Goal: Transaction & Acquisition: Download file/media

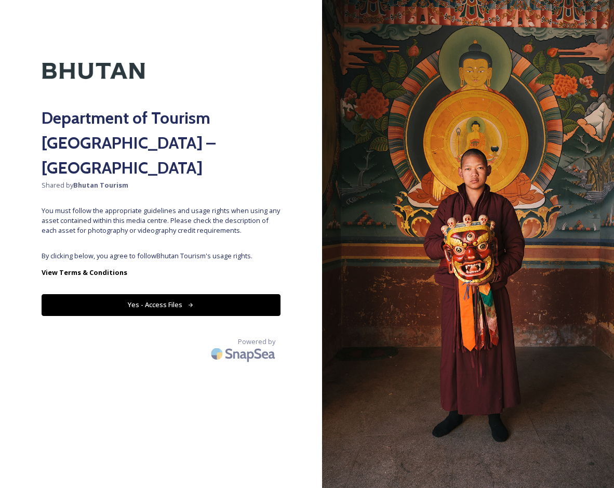
click at [173, 294] on button "Yes - Access Files" at bounding box center [161, 304] width 239 height 21
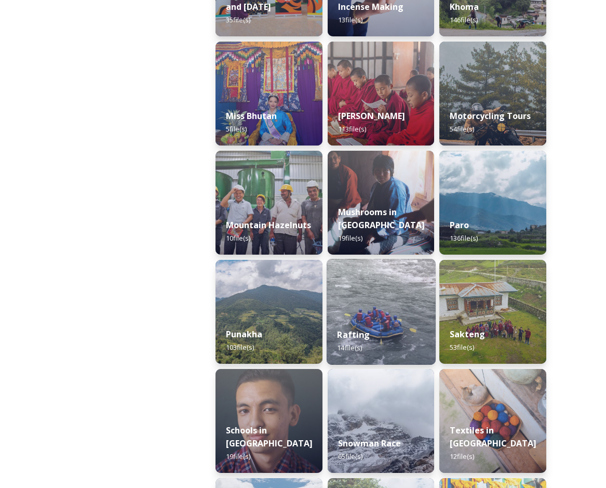
scroll to position [832, 0]
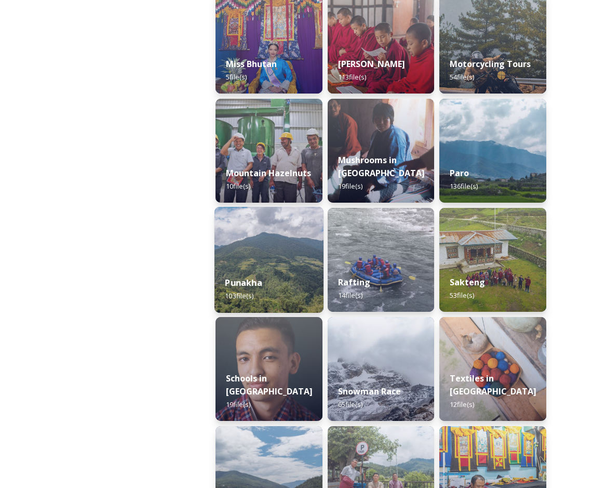
click at [280, 279] on div "Punakha 103 file(s)" at bounding box center [269, 289] width 109 height 47
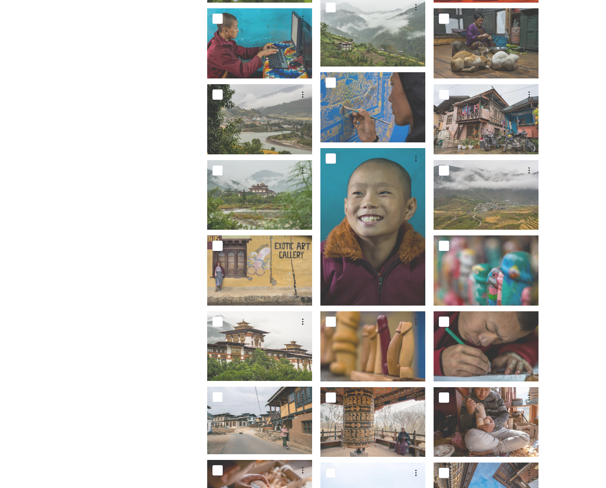
scroll to position [1675, 0]
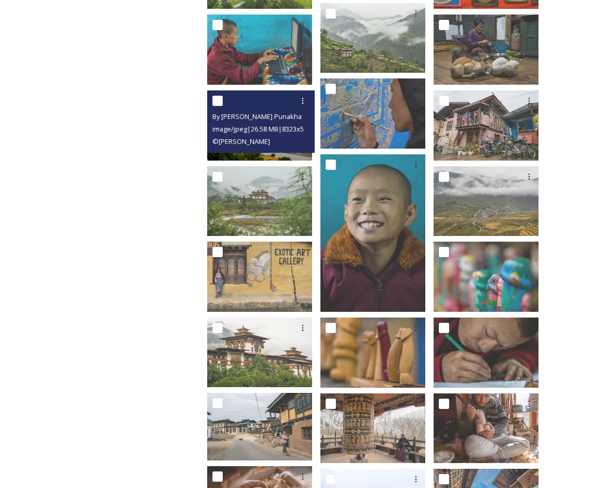
click at [282, 141] on div "By [PERSON_NAME] Punakha 2023_14.jpg image/jpeg | 26.58 MB | 8323 x 5549 © [PER…" at bounding box center [261, 121] width 108 height 62
click at [286, 146] on img at bounding box center [259, 125] width 105 height 70
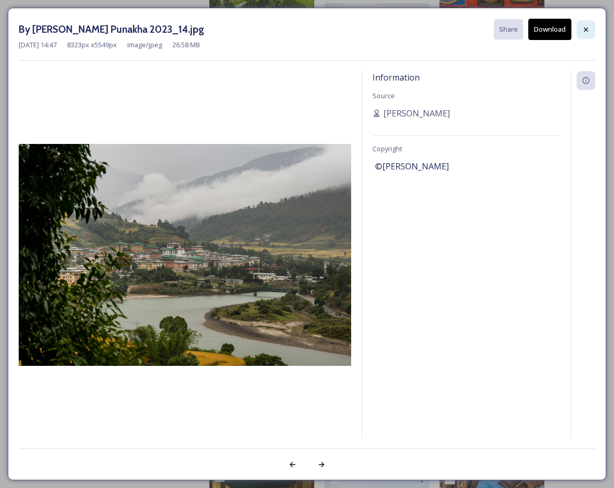
click at [584, 30] on icon at bounding box center [586, 29] width 8 height 8
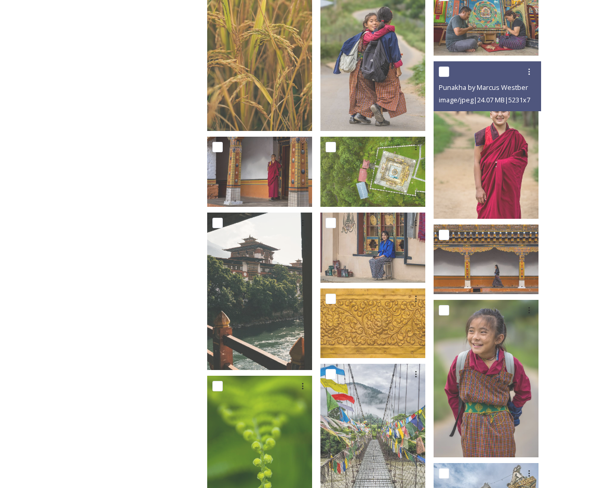
scroll to position [1155, 0]
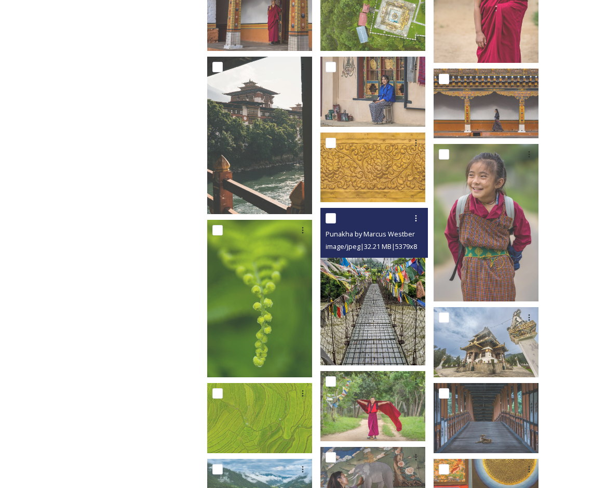
click at [379, 262] on img at bounding box center [373, 286] width 105 height 157
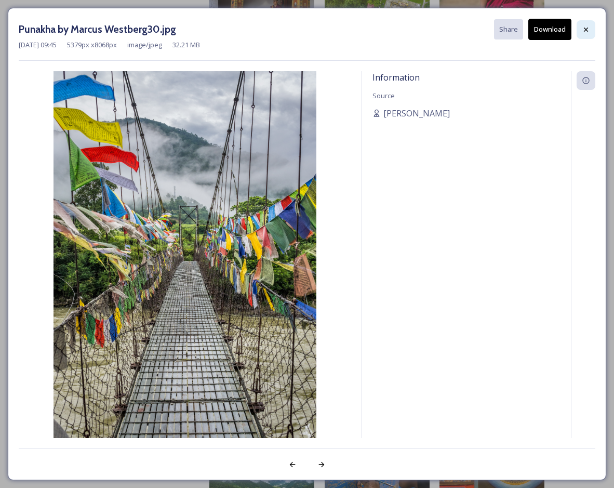
click at [587, 28] on icon at bounding box center [586, 29] width 8 height 8
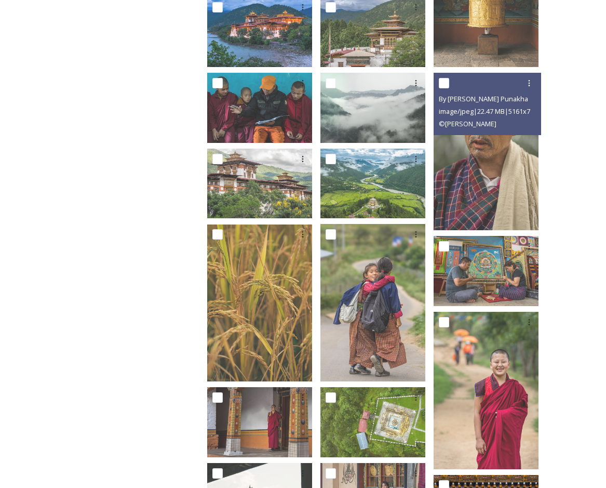
scroll to position [740, 0]
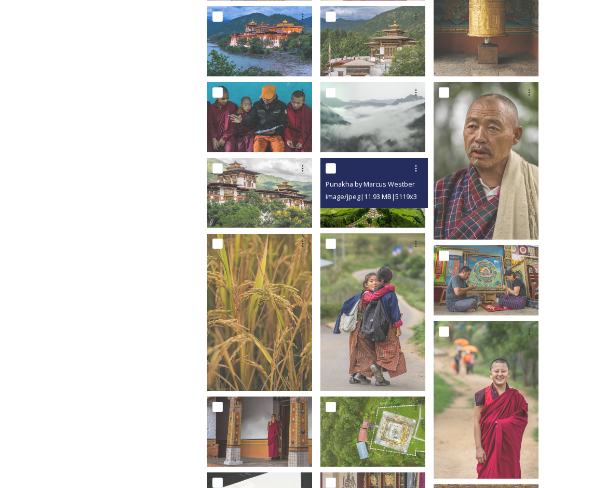
click at [413, 206] on img at bounding box center [373, 193] width 105 height 70
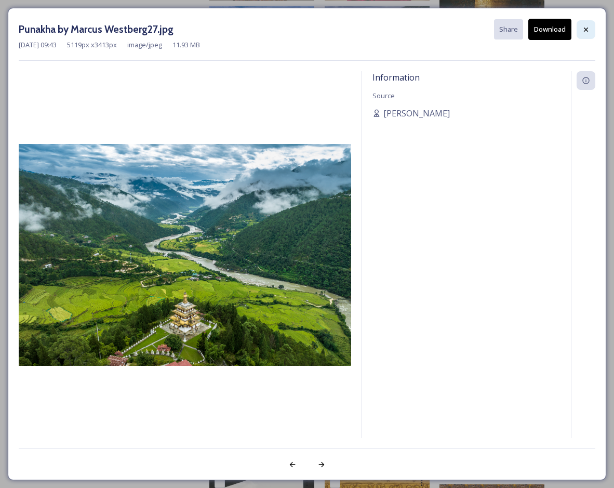
click at [588, 32] on icon at bounding box center [586, 29] width 8 height 8
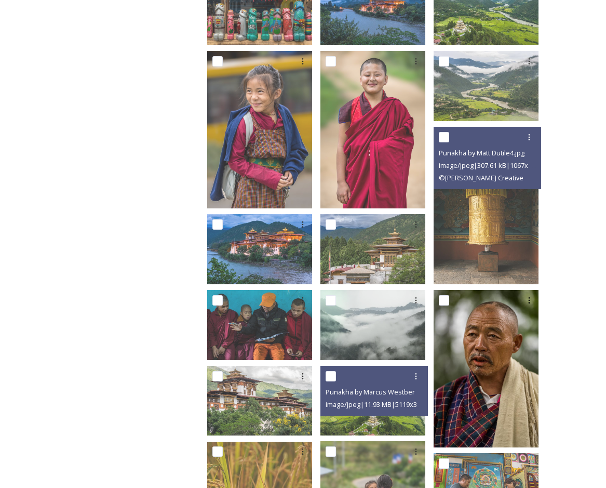
scroll to position [480, 0]
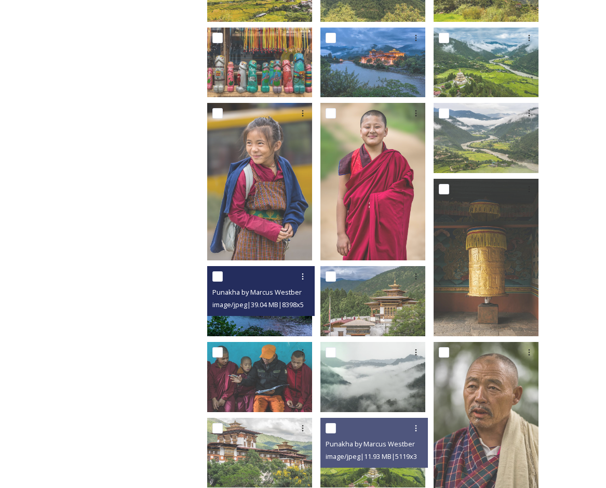
click at [271, 306] on div "Punakha by Marcus Westberg5.jpg image/jpeg | 39.04 MB | 8398 x 5599" at bounding box center [261, 291] width 108 height 50
click at [282, 317] on img at bounding box center [259, 301] width 105 height 70
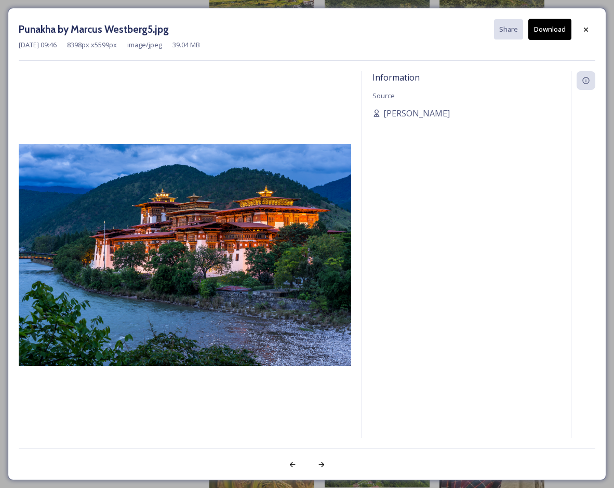
click at [546, 27] on button "Download" at bounding box center [550, 29] width 43 height 21
click at [587, 30] on icon at bounding box center [586, 29] width 4 height 4
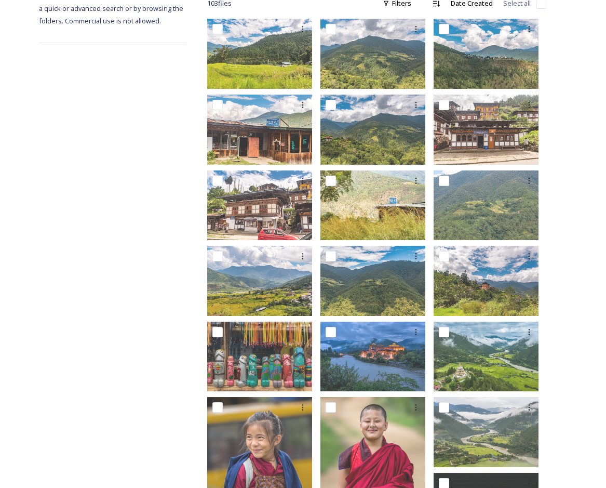
scroll to position [64, 0]
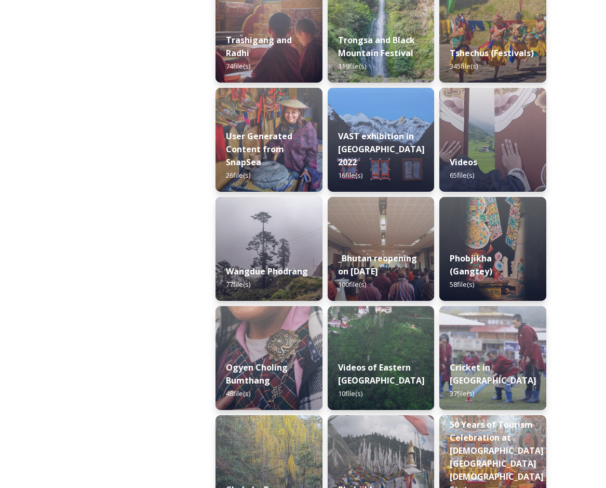
scroll to position [1596, 0]
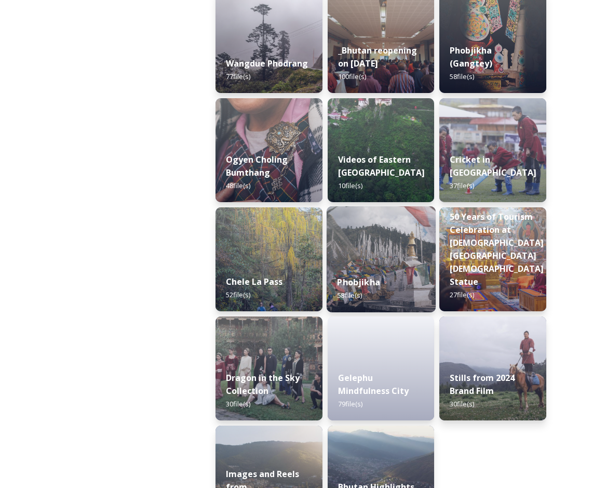
click at [406, 270] on div "Phobjikha 58 file(s)" at bounding box center [381, 288] width 109 height 47
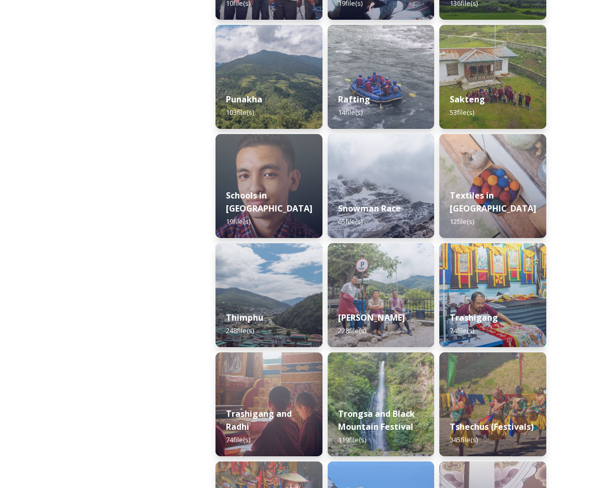
scroll to position [1039, 0]
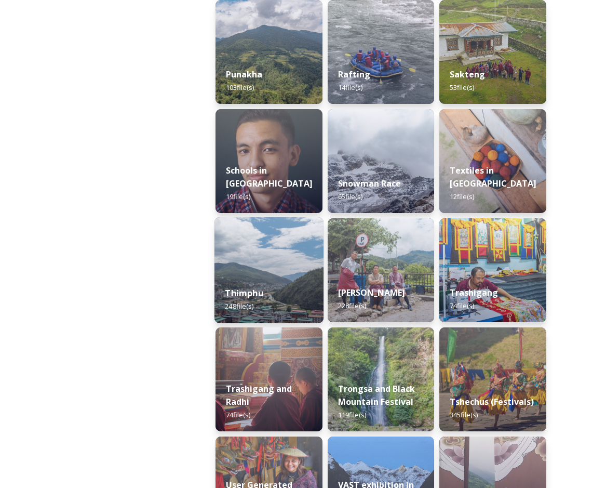
click at [304, 278] on div "Thimphu 248 file(s)" at bounding box center [269, 299] width 109 height 47
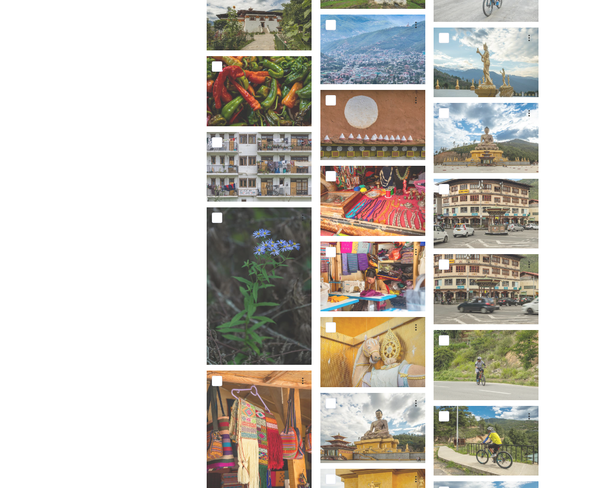
scroll to position [4210, 0]
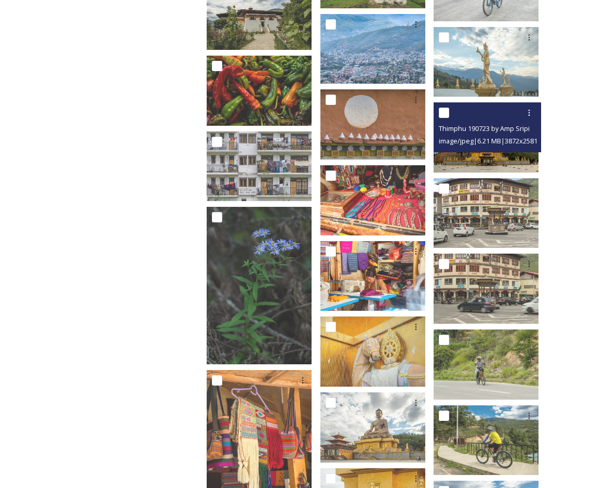
click at [508, 136] on span "image/jpeg | 6.21 MB | 3872 x 2581" at bounding box center [488, 140] width 99 height 9
click at [496, 148] on img at bounding box center [486, 137] width 105 height 70
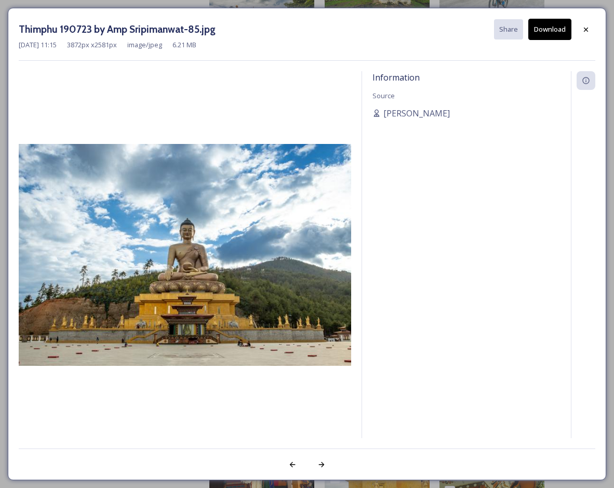
click at [556, 32] on button "Download" at bounding box center [550, 29] width 43 height 21
click at [586, 29] on icon at bounding box center [586, 29] width 8 height 8
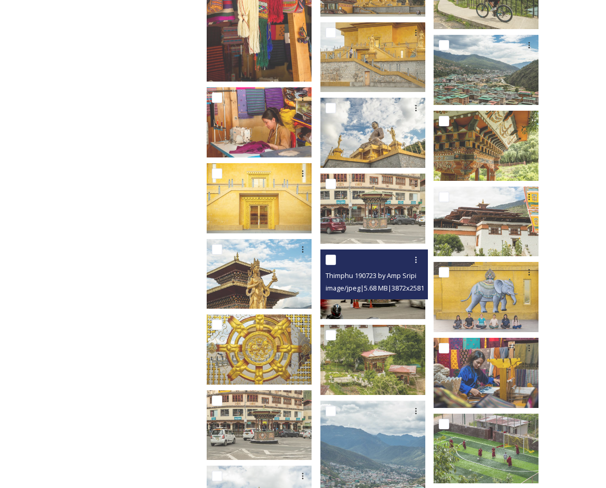
scroll to position [4518, 0]
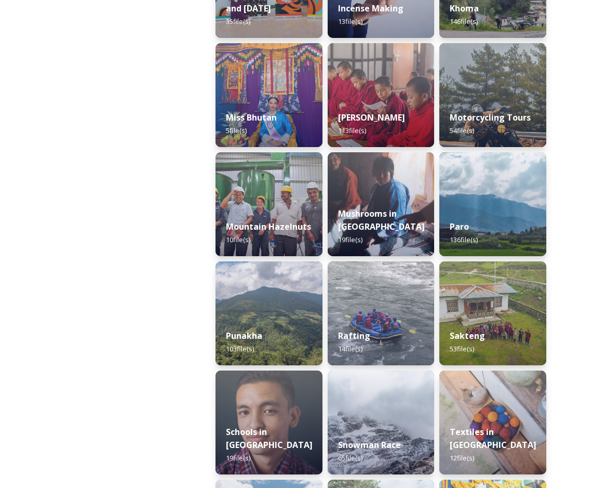
scroll to position [780, 0]
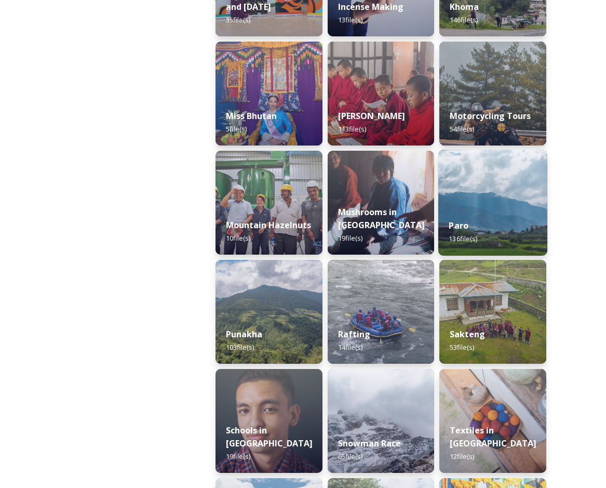
click at [474, 224] on div "Paro 136 file(s)" at bounding box center [493, 231] width 109 height 47
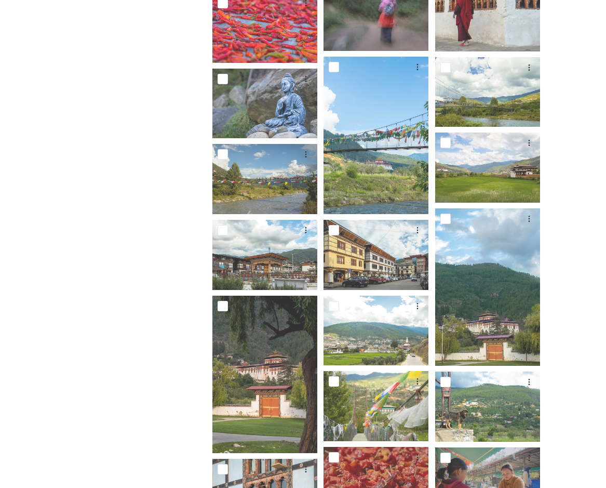
scroll to position [1998, 0]
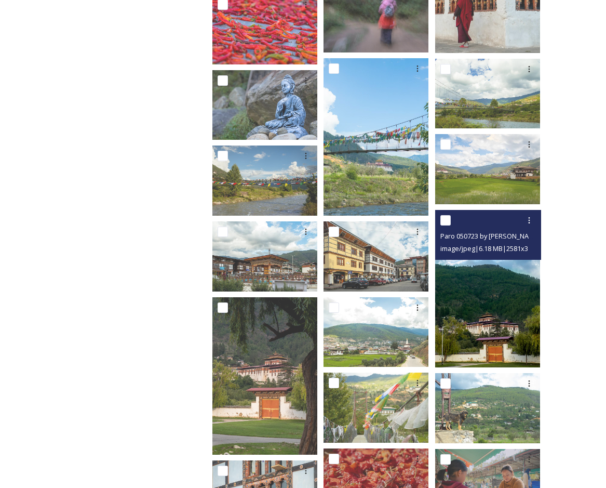
click at [489, 325] on img at bounding box center [488, 288] width 105 height 157
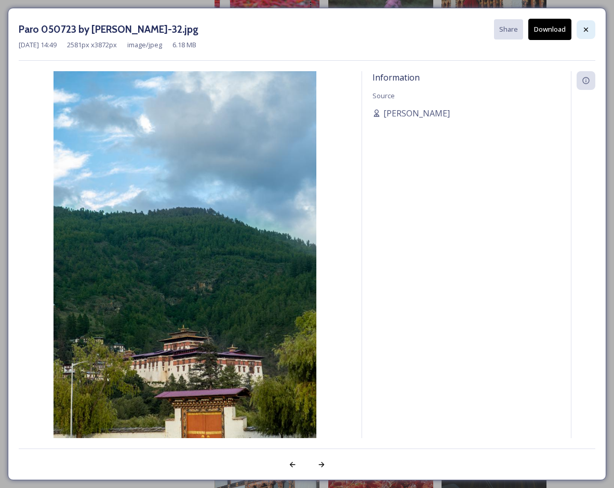
click at [589, 29] on icon at bounding box center [586, 29] width 8 height 8
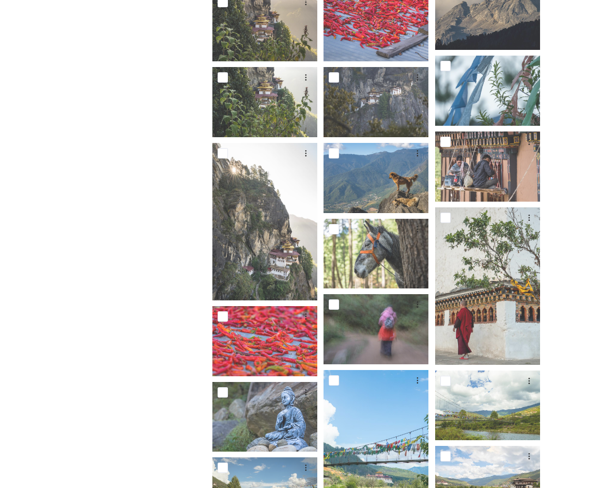
scroll to position [1634, 0]
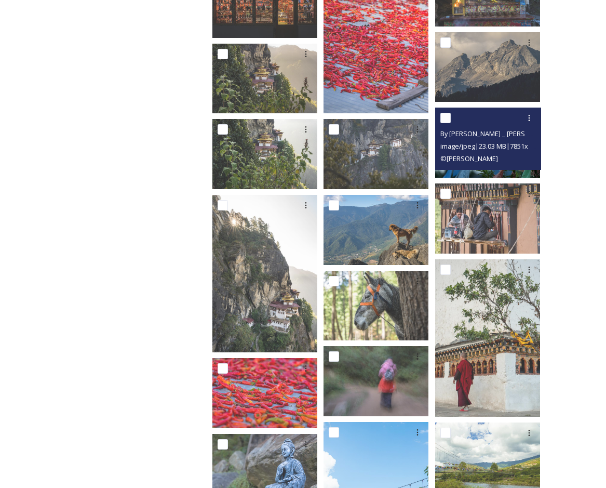
click at [481, 166] on img at bounding box center [488, 143] width 105 height 70
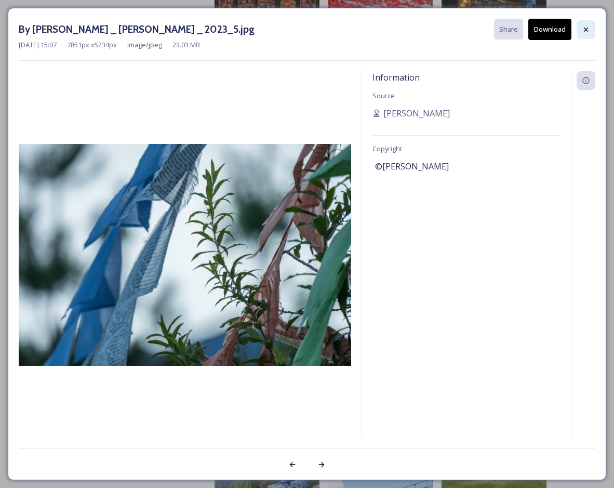
click at [587, 23] on div at bounding box center [586, 29] width 19 height 19
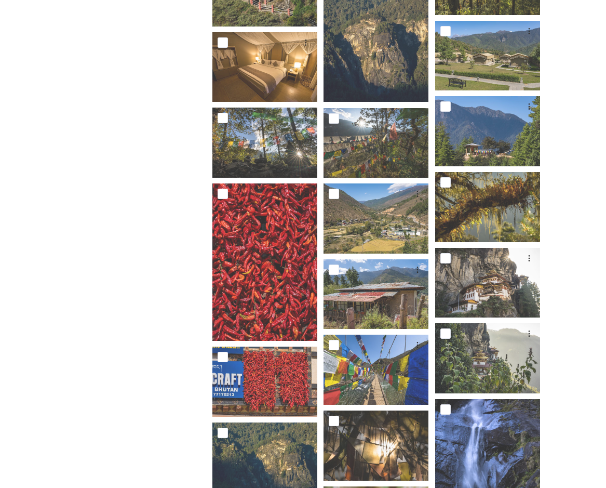
scroll to position [1011, 0]
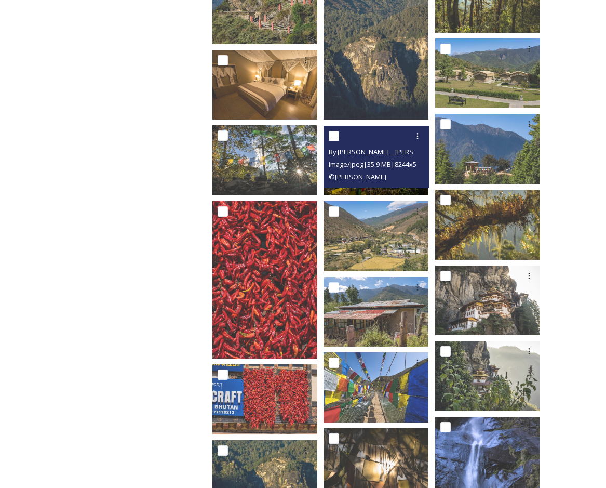
click at [404, 182] on img at bounding box center [376, 160] width 105 height 70
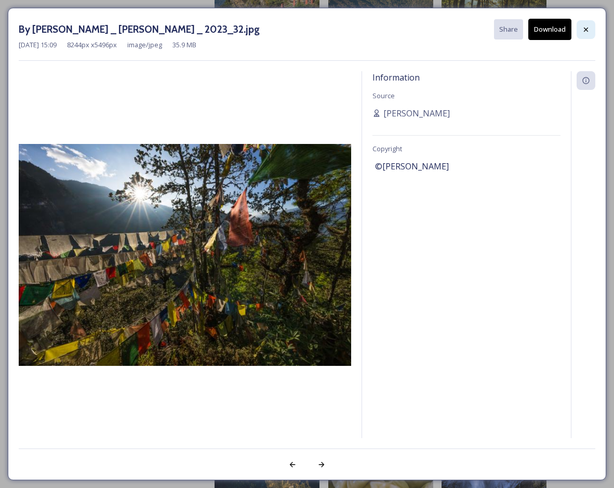
click at [584, 31] on icon at bounding box center [586, 29] width 8 height 8
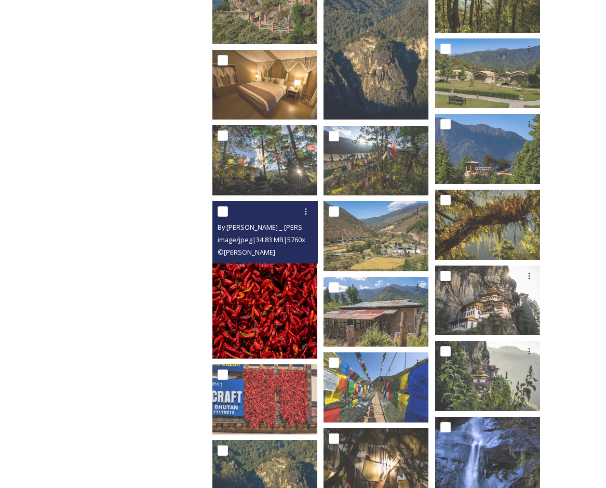
click at [269, 299] on img at bounding box center [265, 279] width 105 height 157
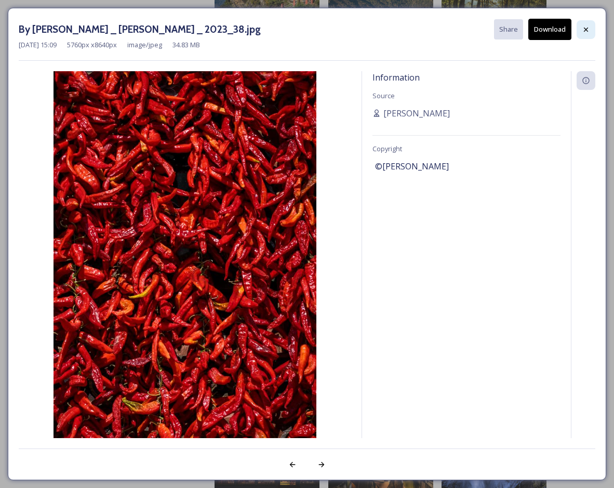
click at [589, 29] on icon at bounding box center [586, 29] width 8 height 8
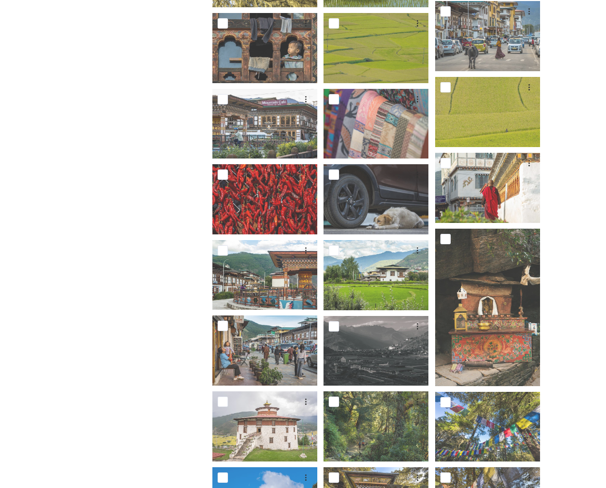
scroll to position [439, 0]
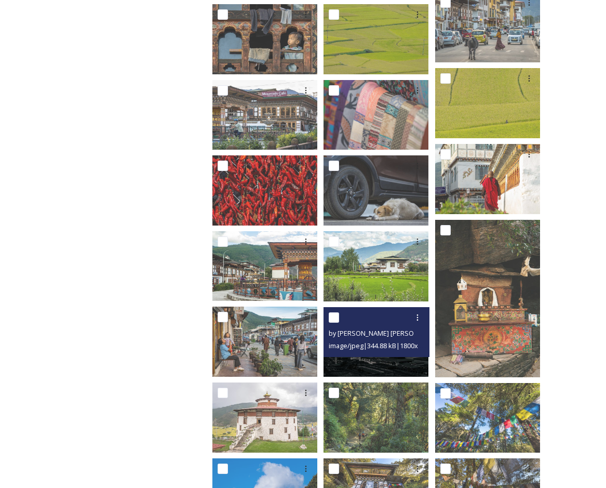
click at [392, 357] on img at bounding box center [376, 342] width 105 height 70
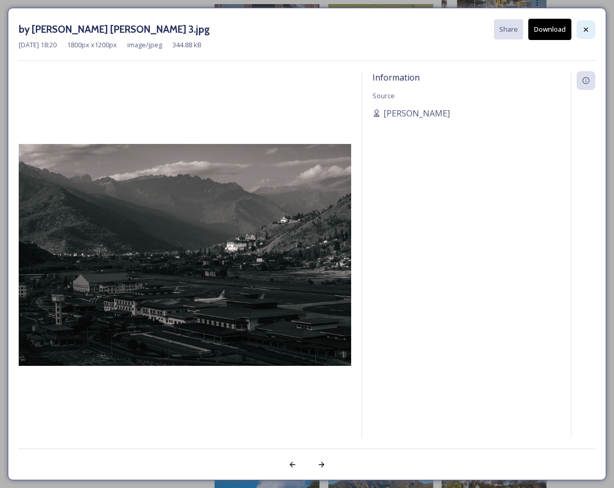
click at [586, 24] on div at bounding box center [586, 29] width 19 height 19
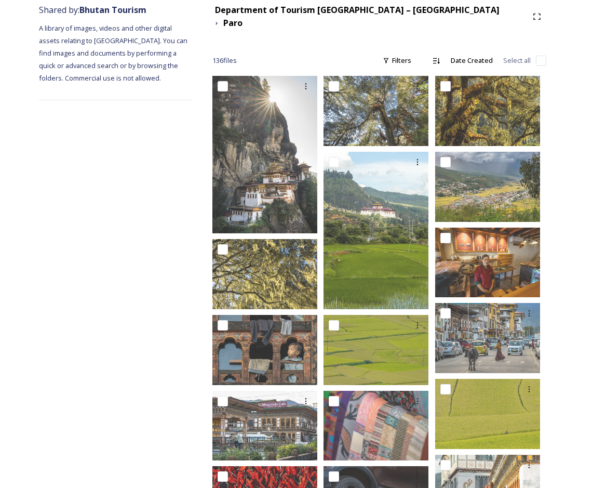
scroll to position [127, 0]
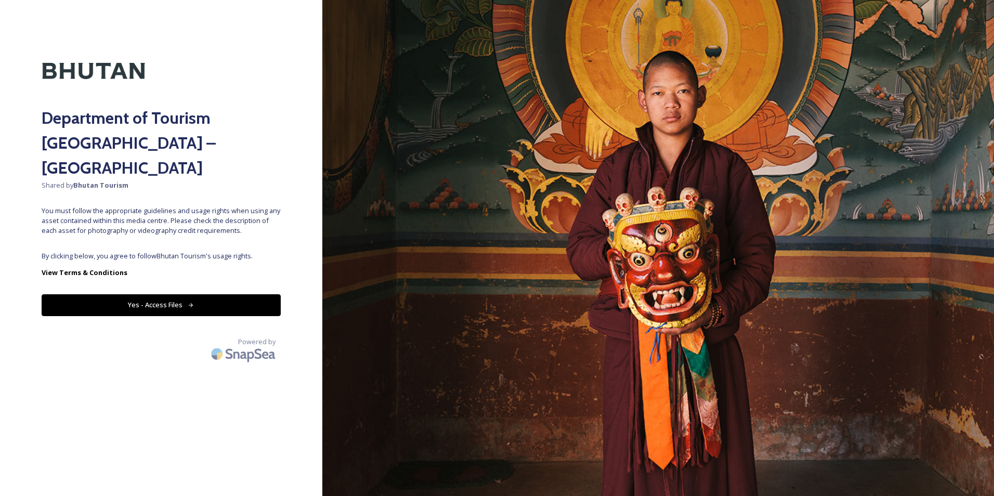
click at [258, 294] on button "Yes - Access Files" at bounding box center [161, 304] width 239 height 21
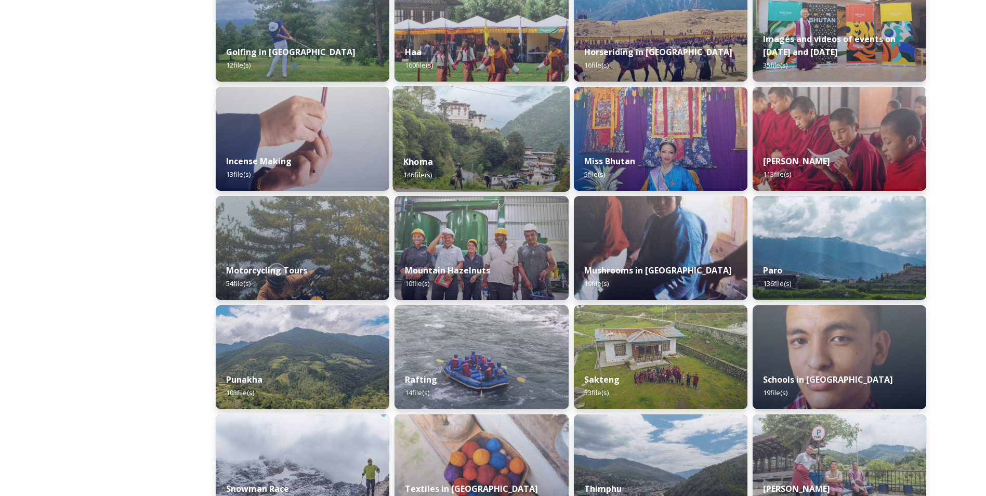
scroll to position [520, 0]
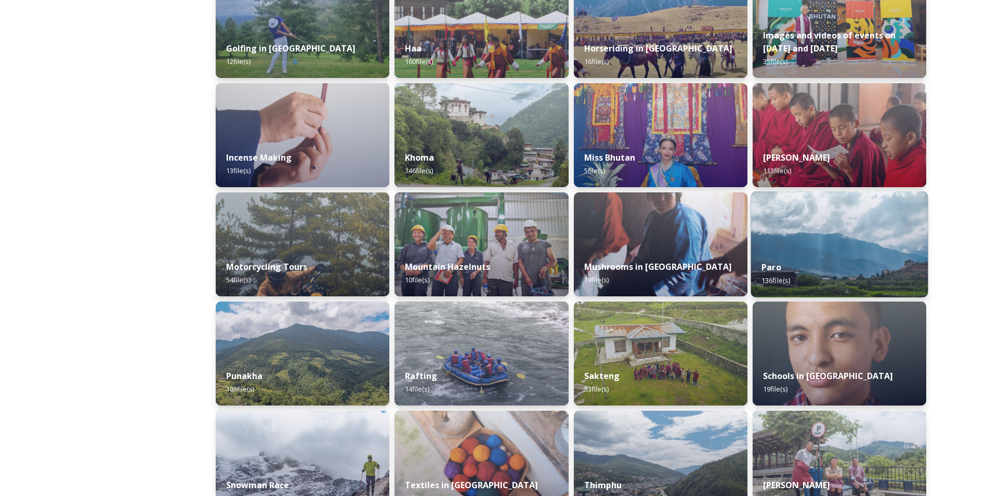
click at [614, 253] on div "Paro 136 file(s)" at bounding box center [838, 273] width 177 height 47
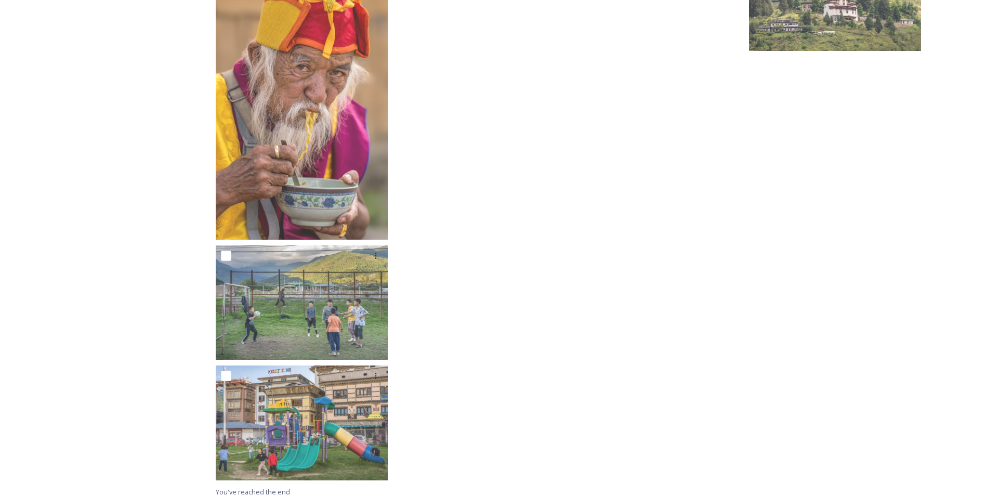
scroll to position [5244, 0]
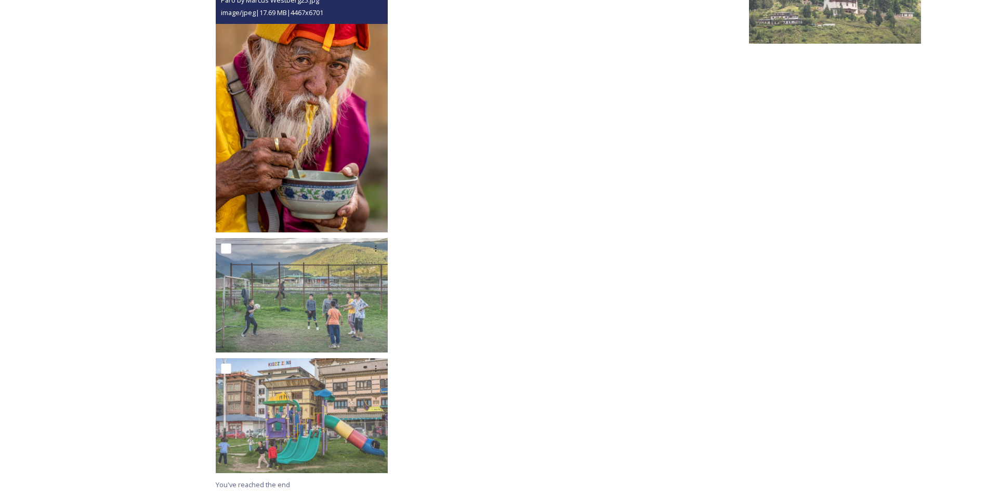
click at [355, 132] on img at bounding box center [302, 103] width 172 height 258
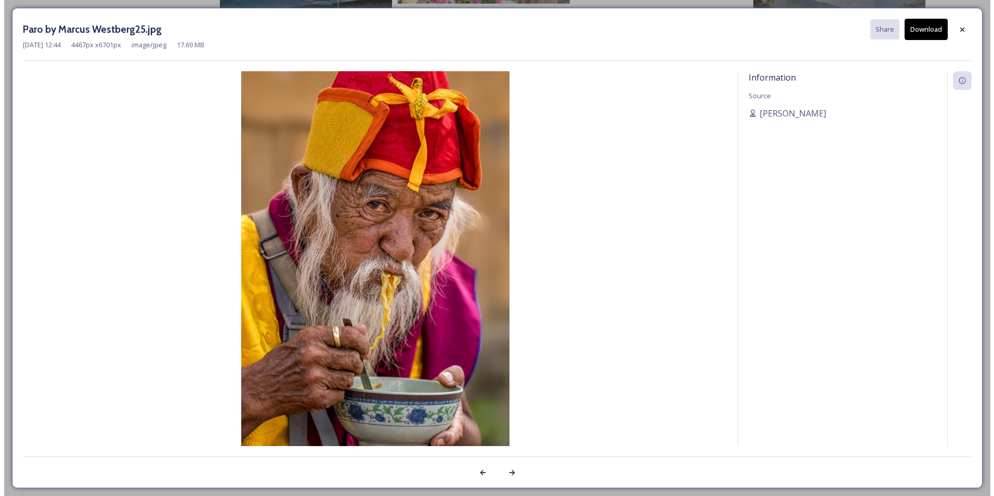
scroll to position [4980, 0]
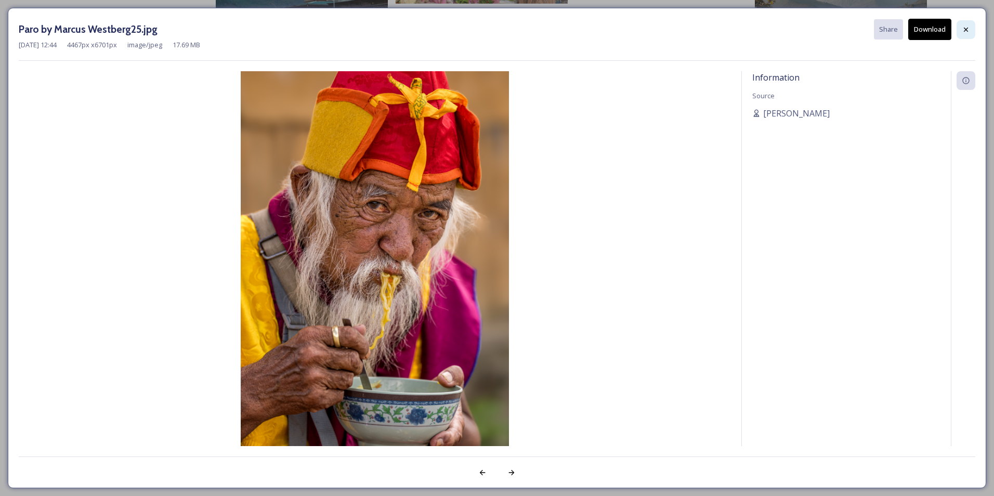
click at [614, 25] on icon at bounding box center [965, 29] width 8 height 8
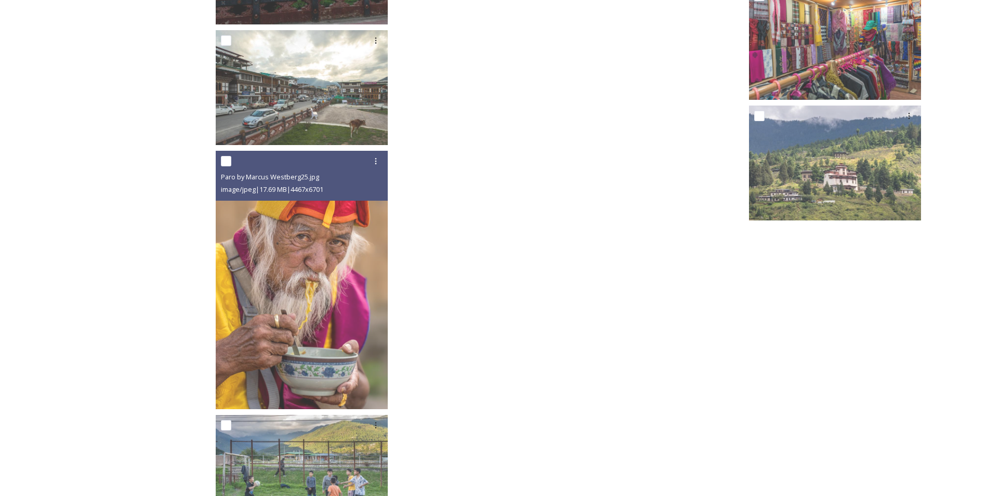
scroll to position [5244, 0]
